Goal: Information Seeking & Learning: Learn about a topic

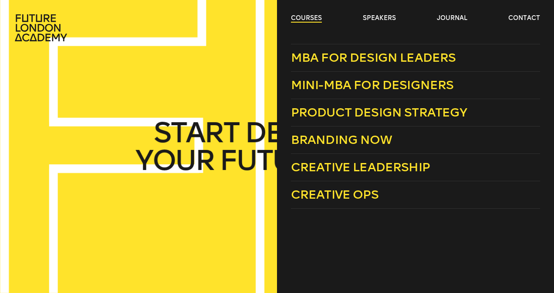
click at [304, 20] on link "courses" at bounding box center [306, 18] width 31 height 9
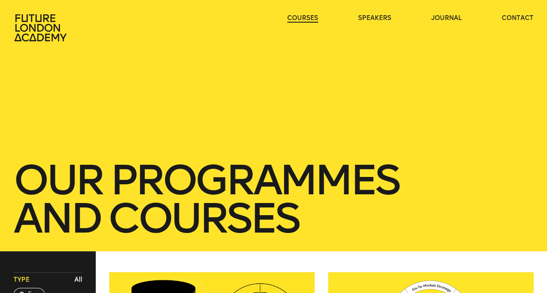
click at [304, 20] on link "courses" at bounding box center [302, 18] width 31 height 9
click at [303, 17] on link "courses" at bounding box center [302, 18] width 31 height 9
click at [273, 154] on div "our Programmes and courses" at bounding box center [273, 126] width 547 height 252
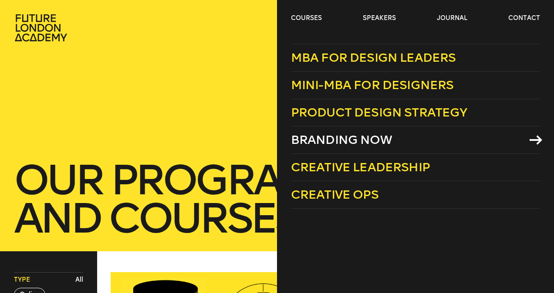
click at [356, 144] on span "Branding Now" at bounding box center [341, 140] width 101 height 14
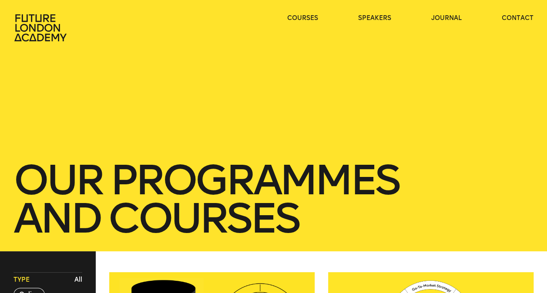
click at [217, 29] on div "courses speakers journal contact" at bounding box center [273, 28] width 547 height 28
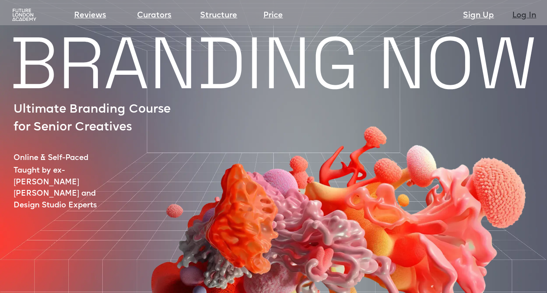
click at [531, 13] on link "Log In" at bounding box center [524, 16] width 24 height 12
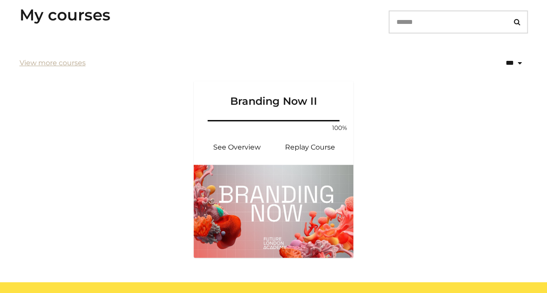
scroll to position [165, 0]
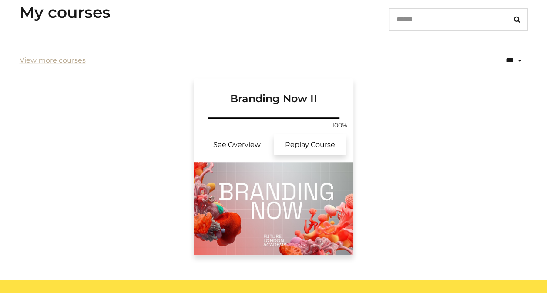
click at [313, 146] on link "Replay Course" at bounding box center [310, 145] width 73 height 21
